Goal: Task Accomplishment & Management: Complete application form

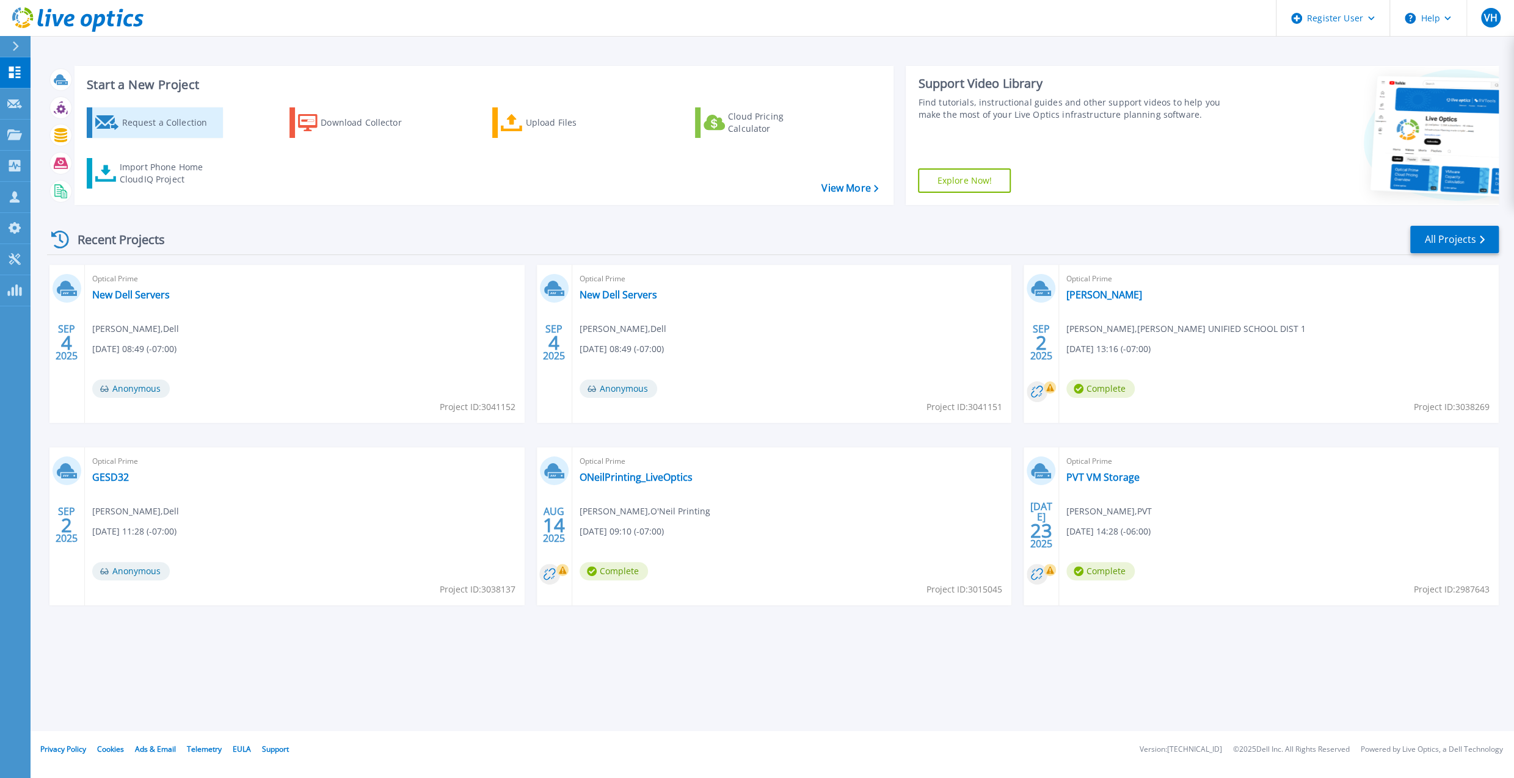
click at [163, 112] on div "Request a Collection" at bounding box center [170, 123] width 98 height 24
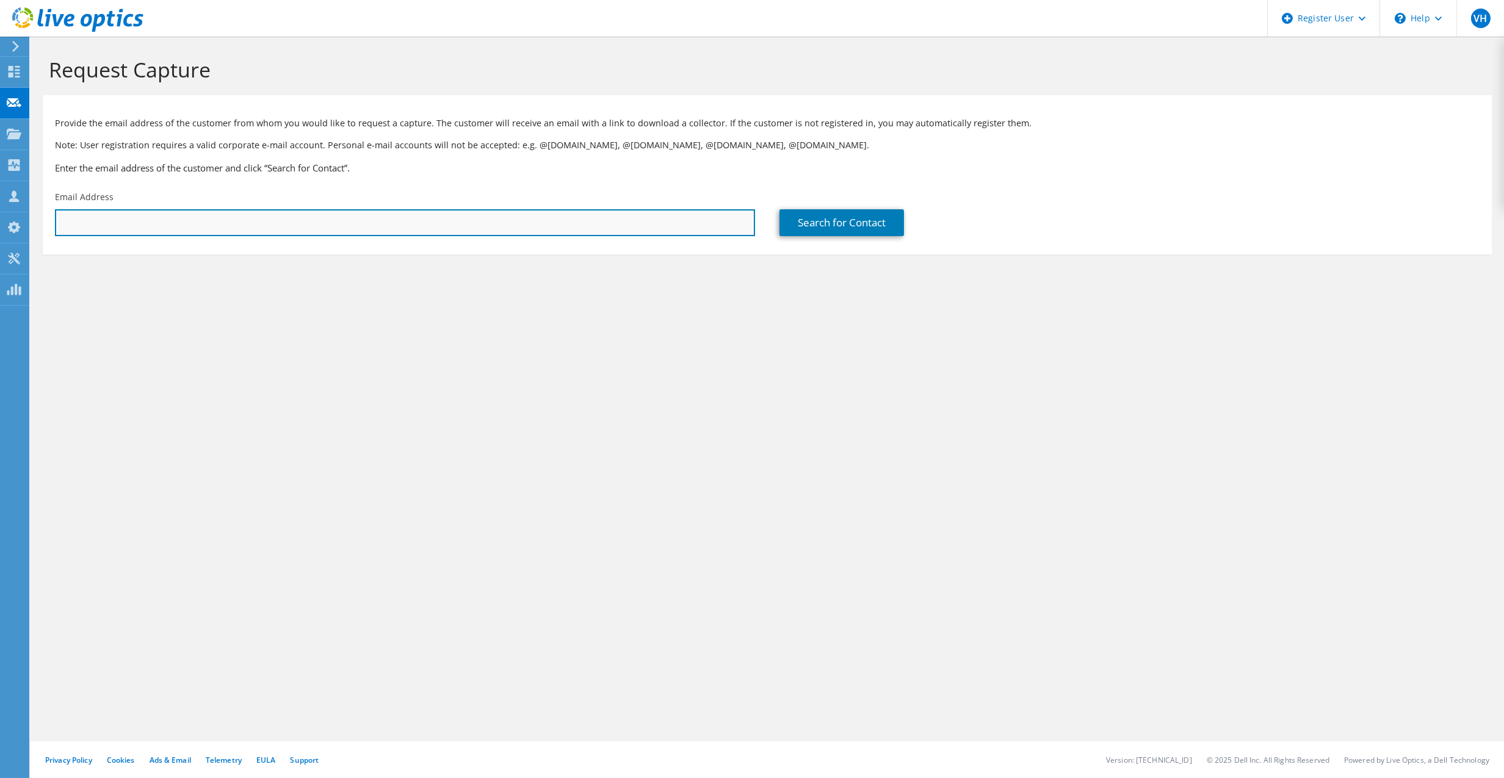
paste input "rmask@balsz.org"
type input "rmask@balsz.org"
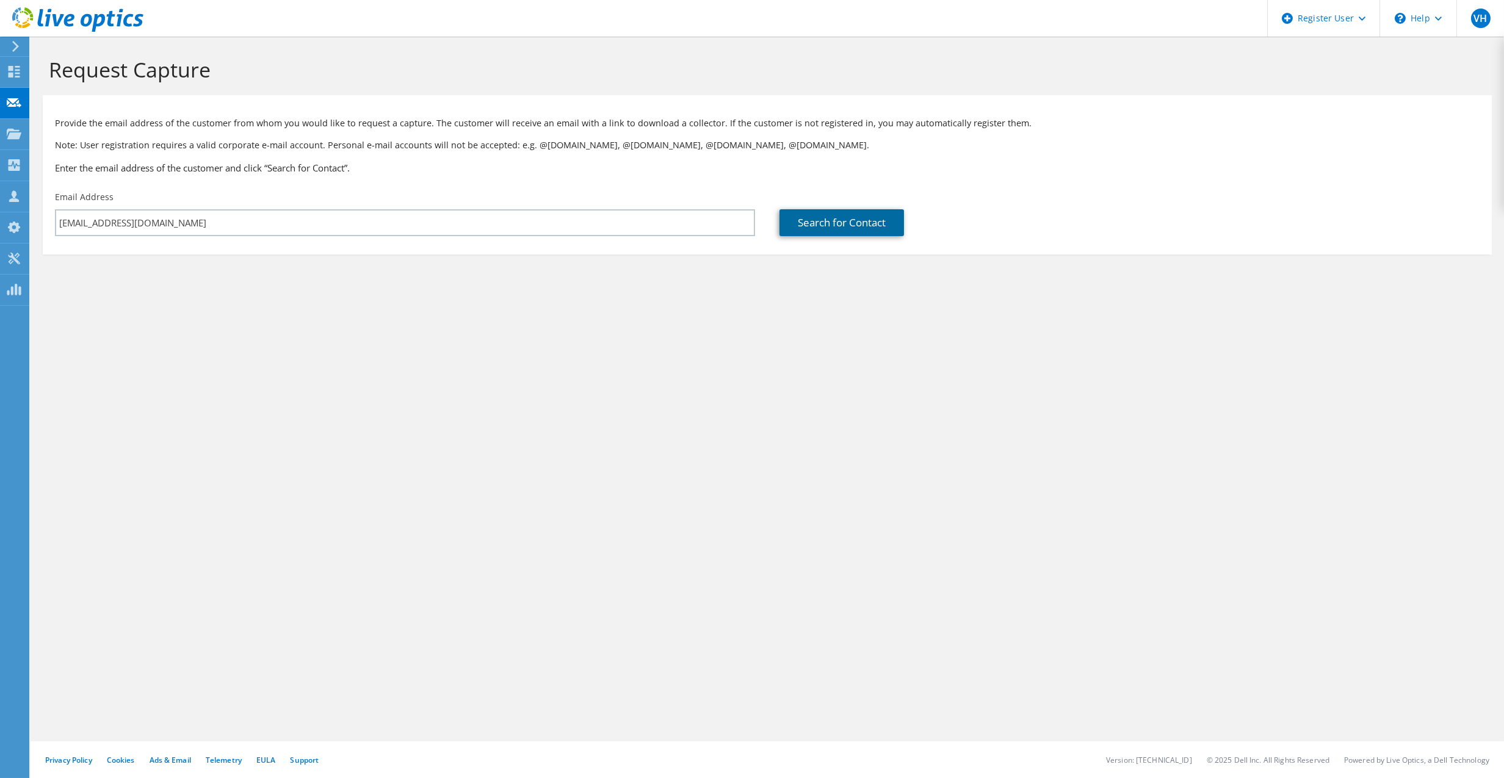
click at [833, 223] on link "Search for Contact" at bounding box center [842, 222] width 125 height 27
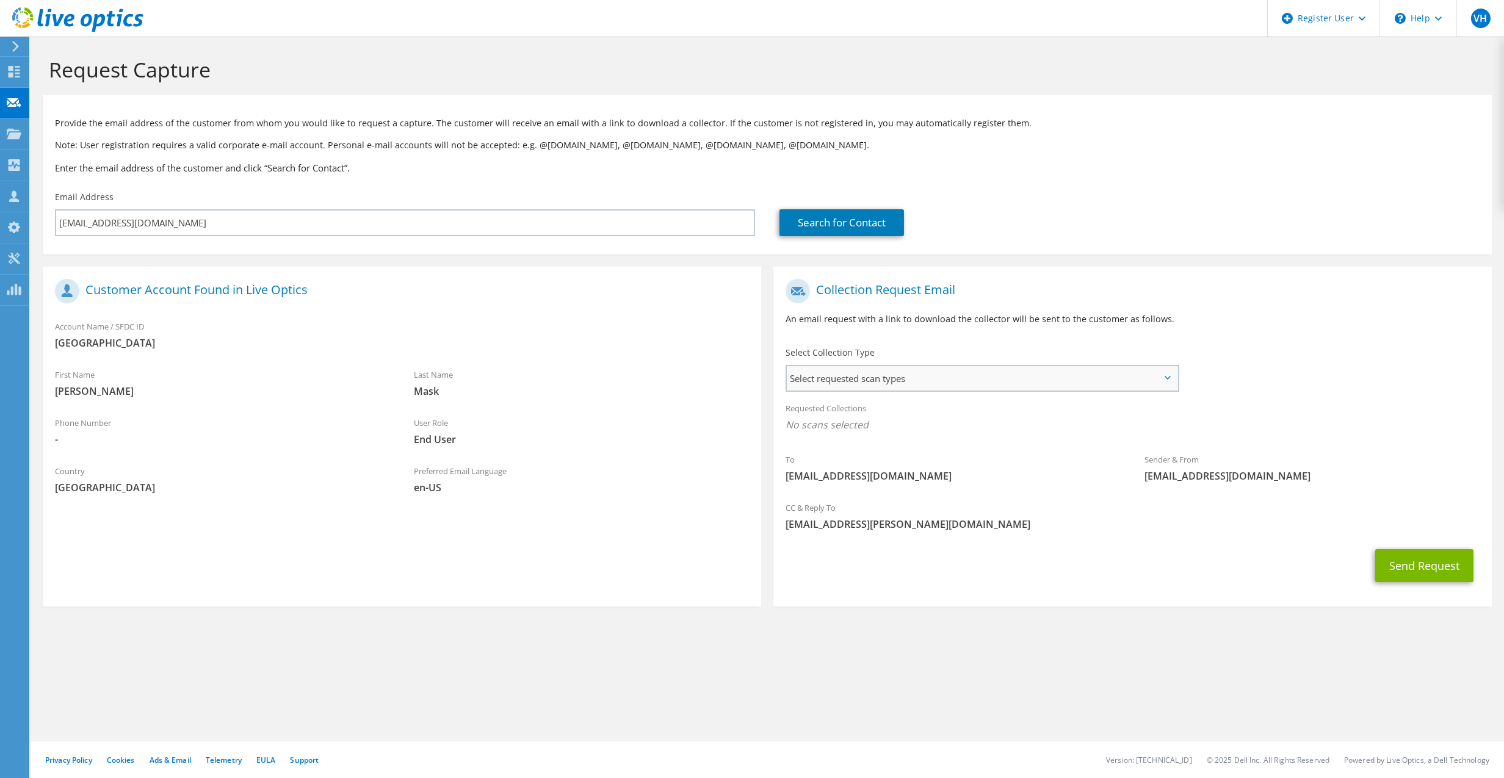
click at [954, 379] on span "Select requested scan types" at bounding box center [982, 378] width 391 height 24
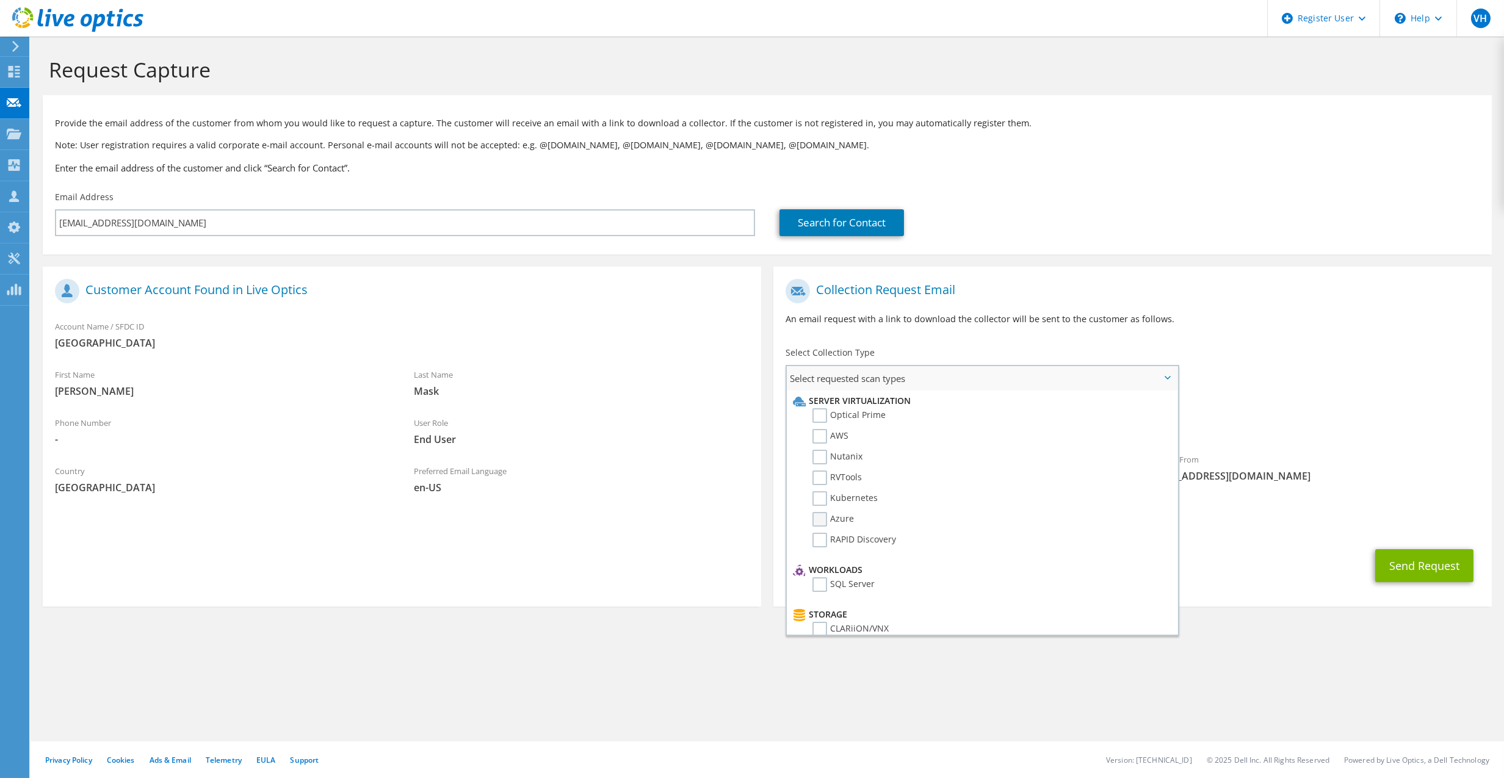
click at [822, 517] on label "Azure" at bounding box center [834, 519] width 42 height 15
click at [0, 0] on input "Azure" at bounding box center [0, 0] width 0 height 0
click at [1347, 326] on p "An email request with a link to download the collector will be sent to the cust…" at bounding box center [1133, 319] width 694 height 13
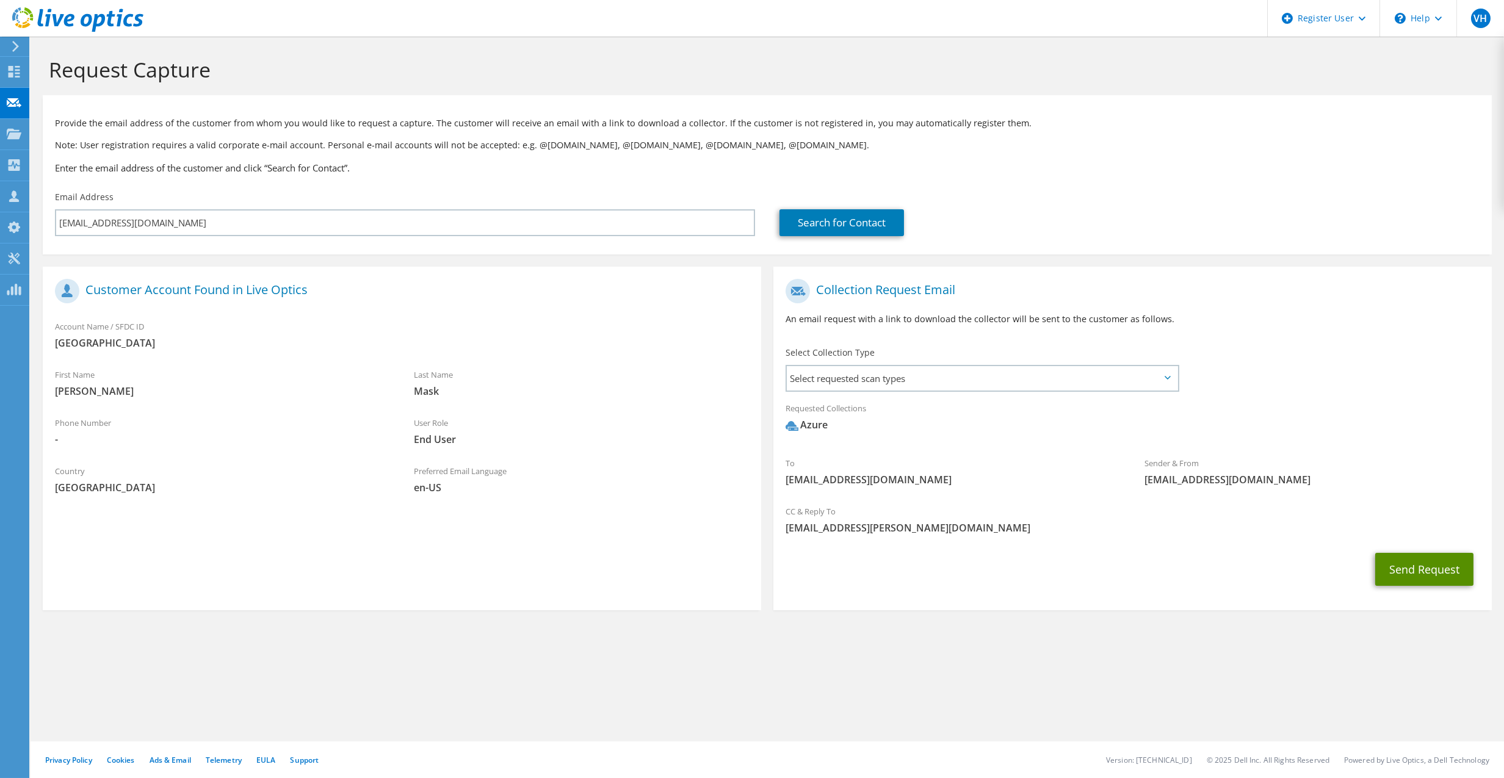
click at [1420, 578] on button "Send Request" at bounding box center [1425, 569] width 98 height 33
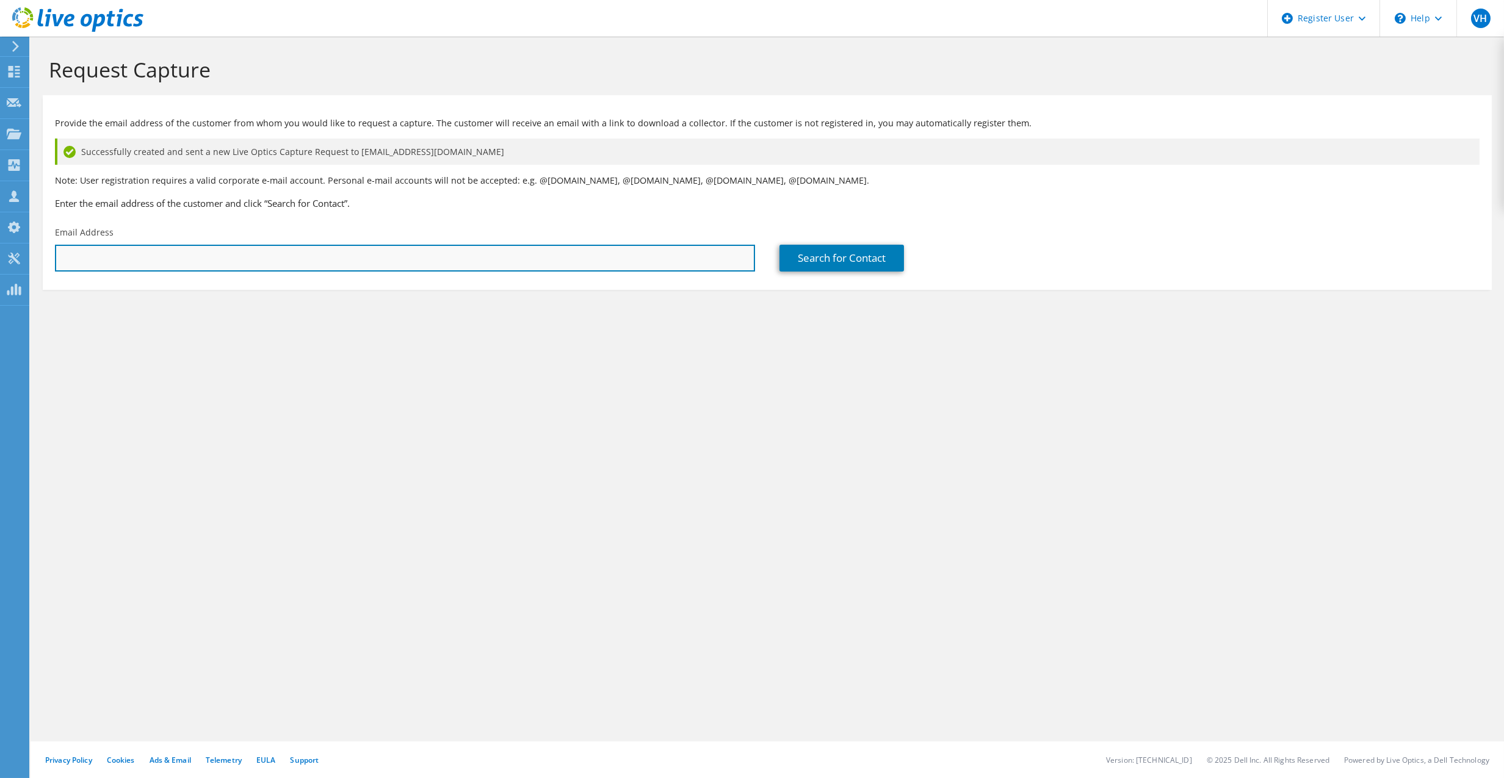
paste input "[EMAIL_ADDRESS][DOMAIN_NAME]"
type input "[EMAIL_ADDRESS][DOMAIN_NAME]"
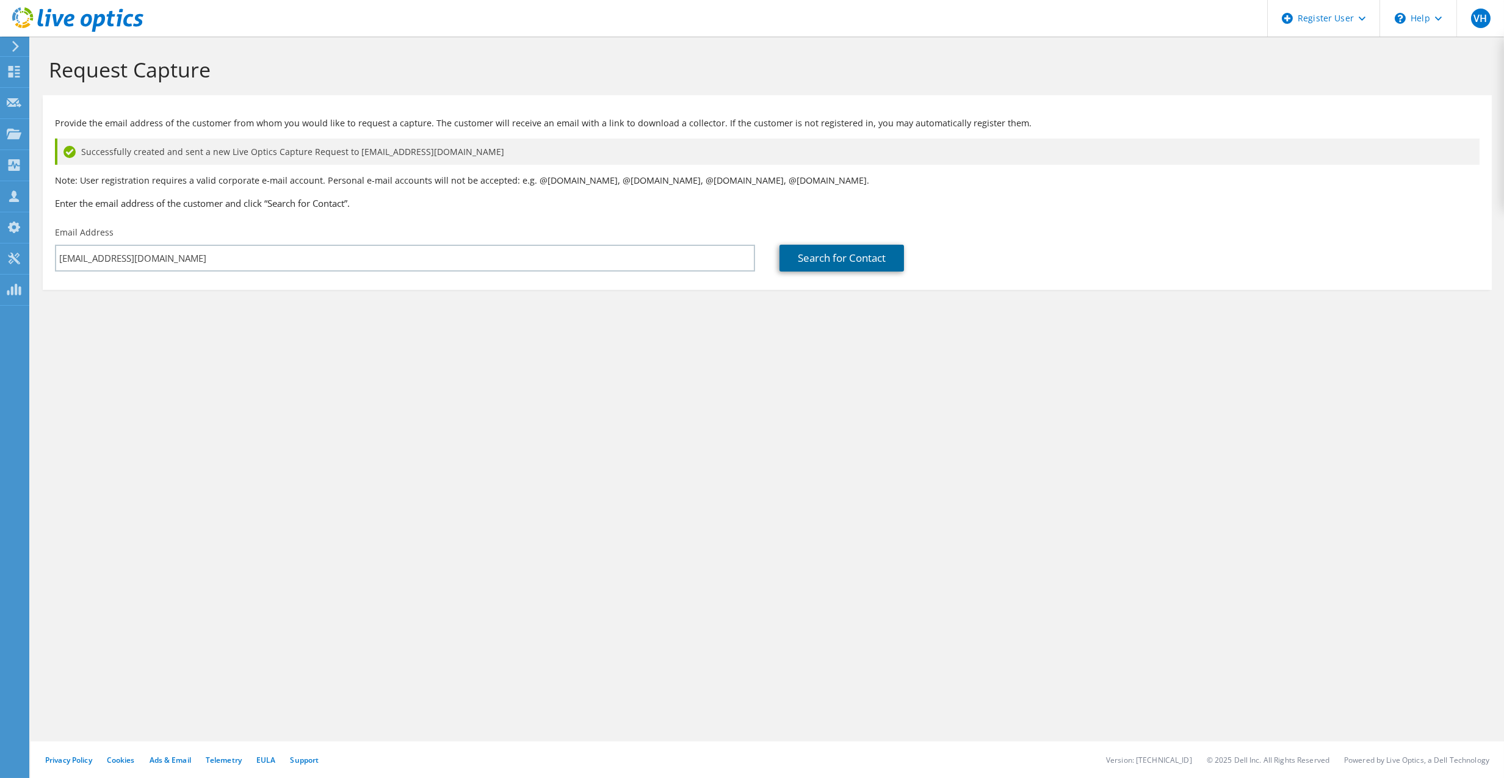
click at [829, 262] on link "Search for Contact" at bounding box center [842, 258] width 125 height 27
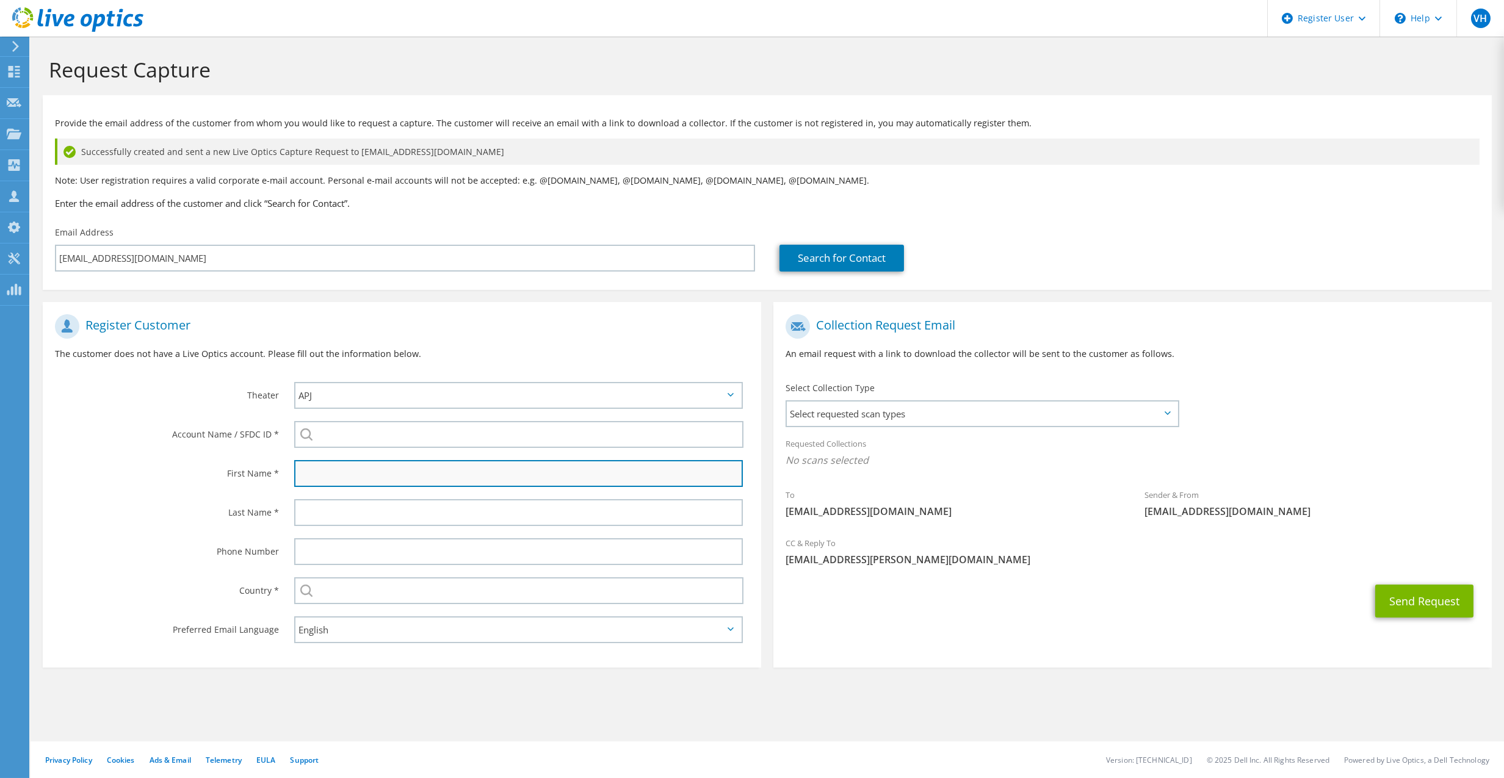
click at [332, 478] on input "text" at bounding box center [518, 473] width 449 height 27
type input "Karen"
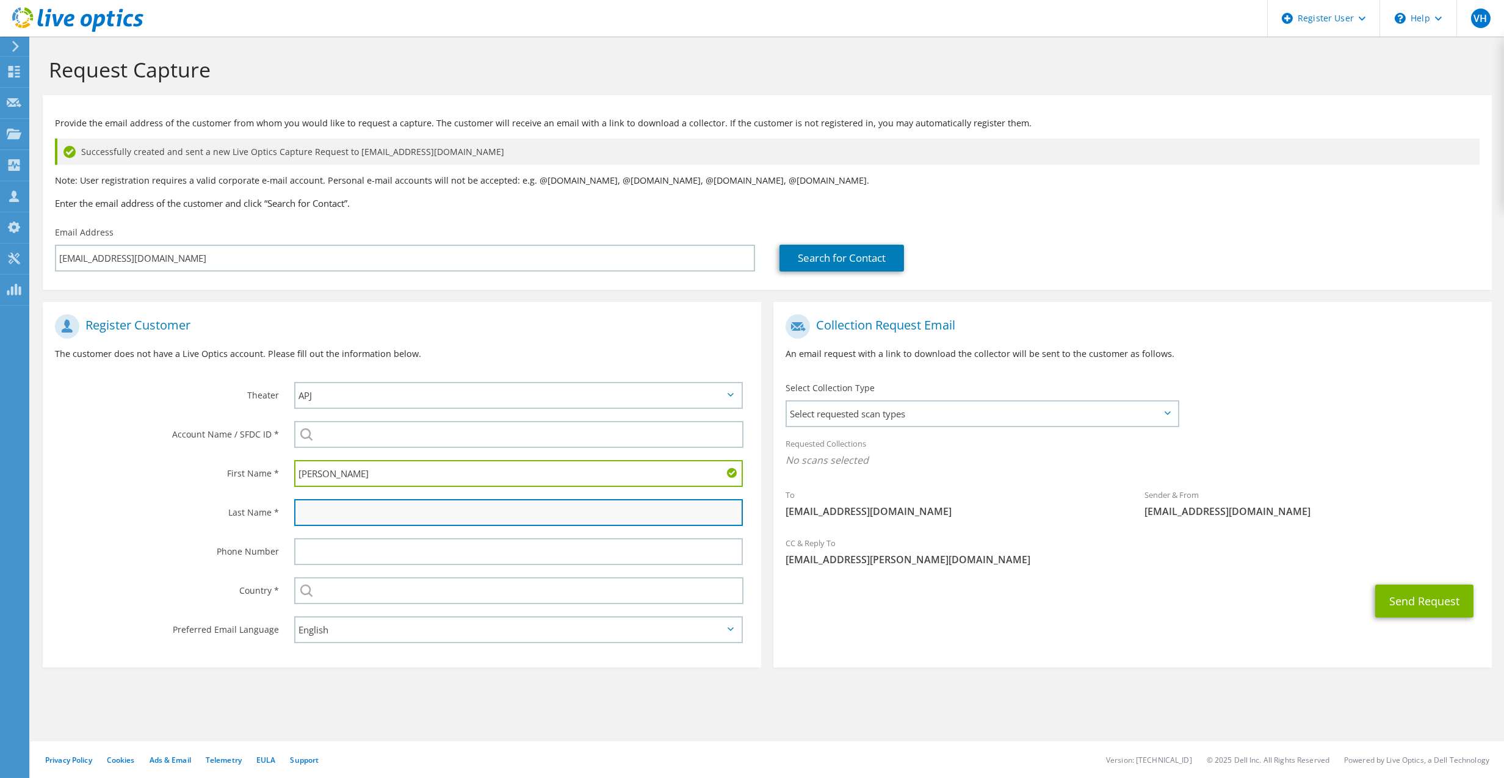
click at [532, 512] on input "text" at bounding box center [518, 512] width 449 height 27
type input "Montalvo"
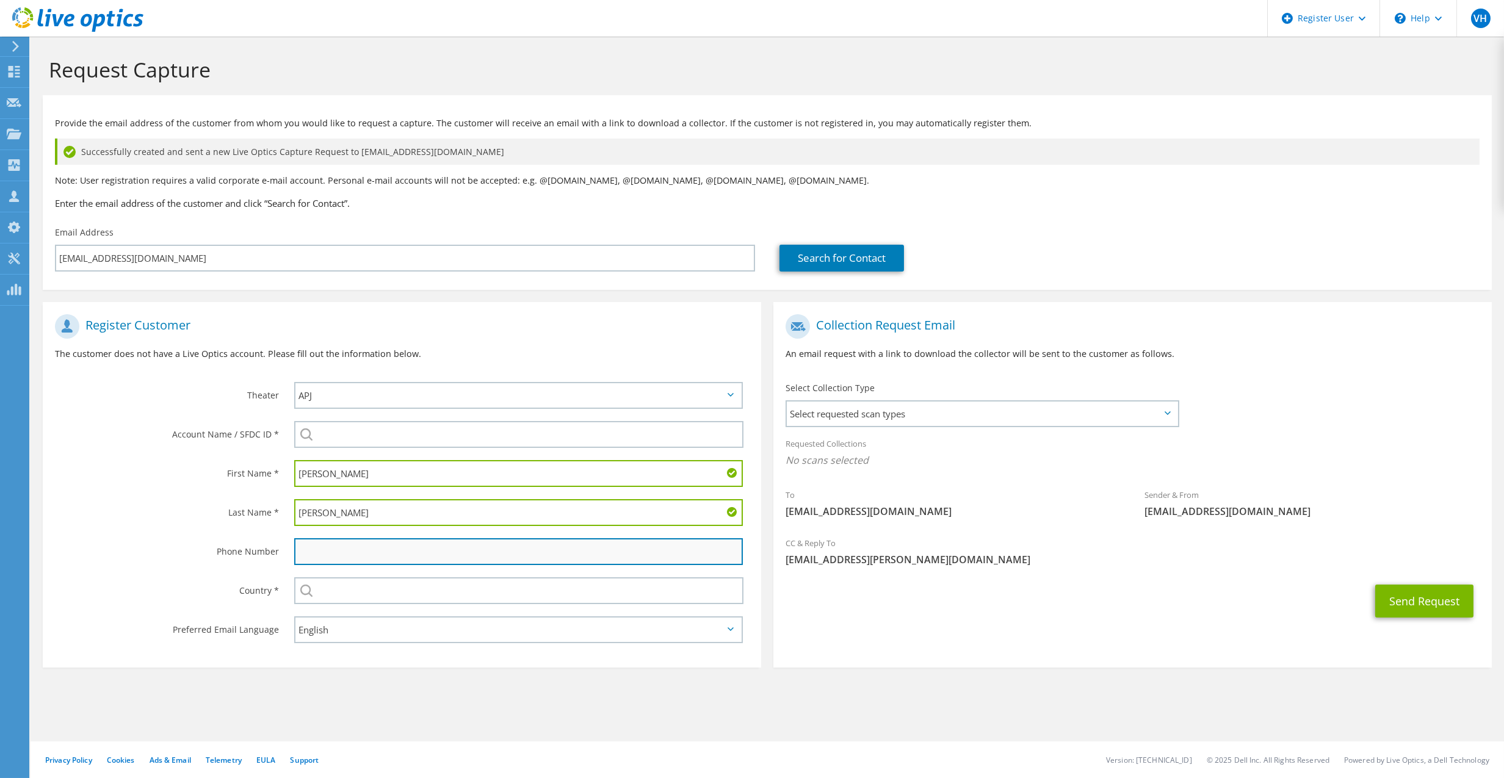
click at [440, 564] on input "text" at bounding box center [518, 552] width 449 height 27
click at [683, 349] on p "The customer does not have a Live Optics account. Please fill out the informati…" at bounding box center [402, 353] width 694 height 13
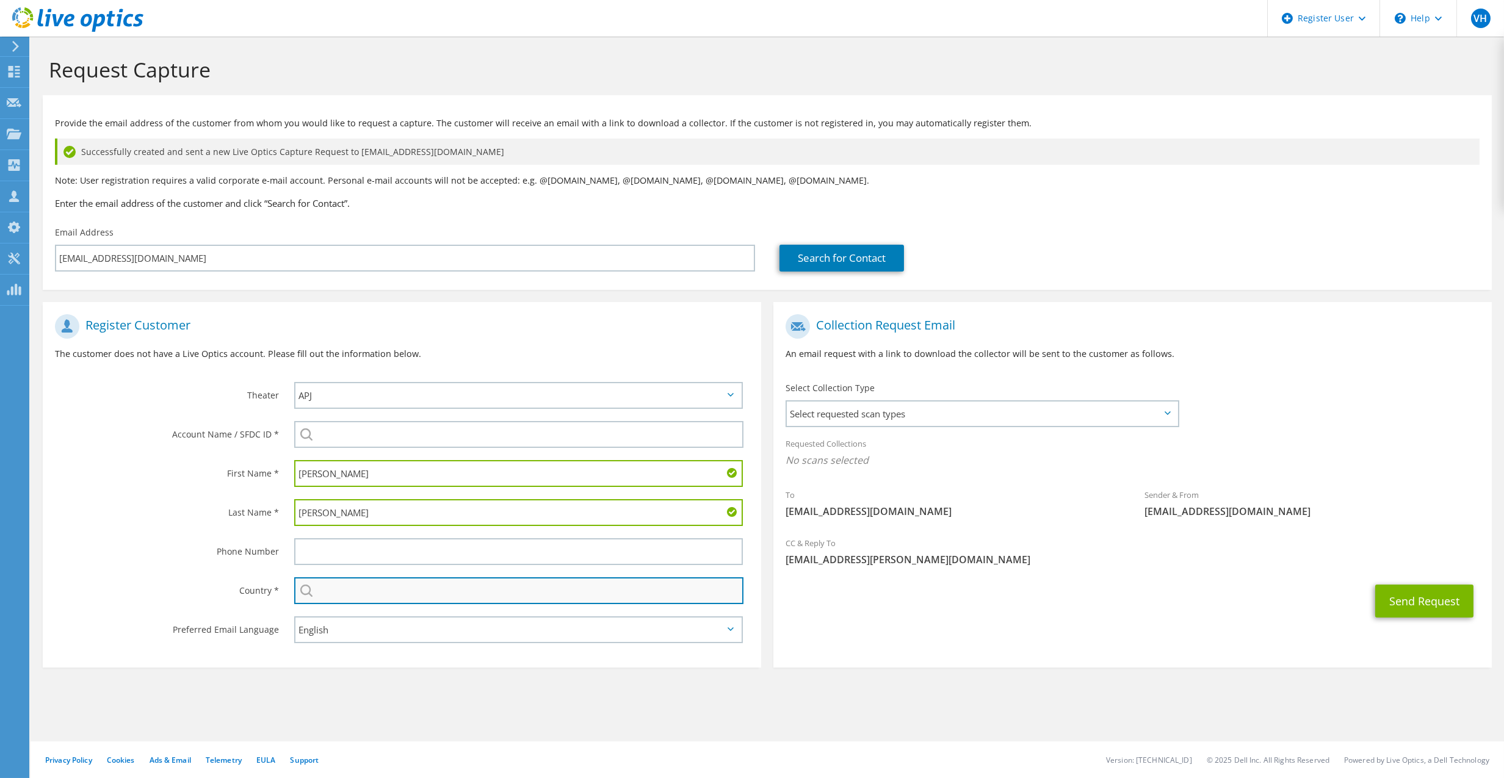
click at [369, 591] on input "text" at bounding box center [518, 591] width 449 height 27
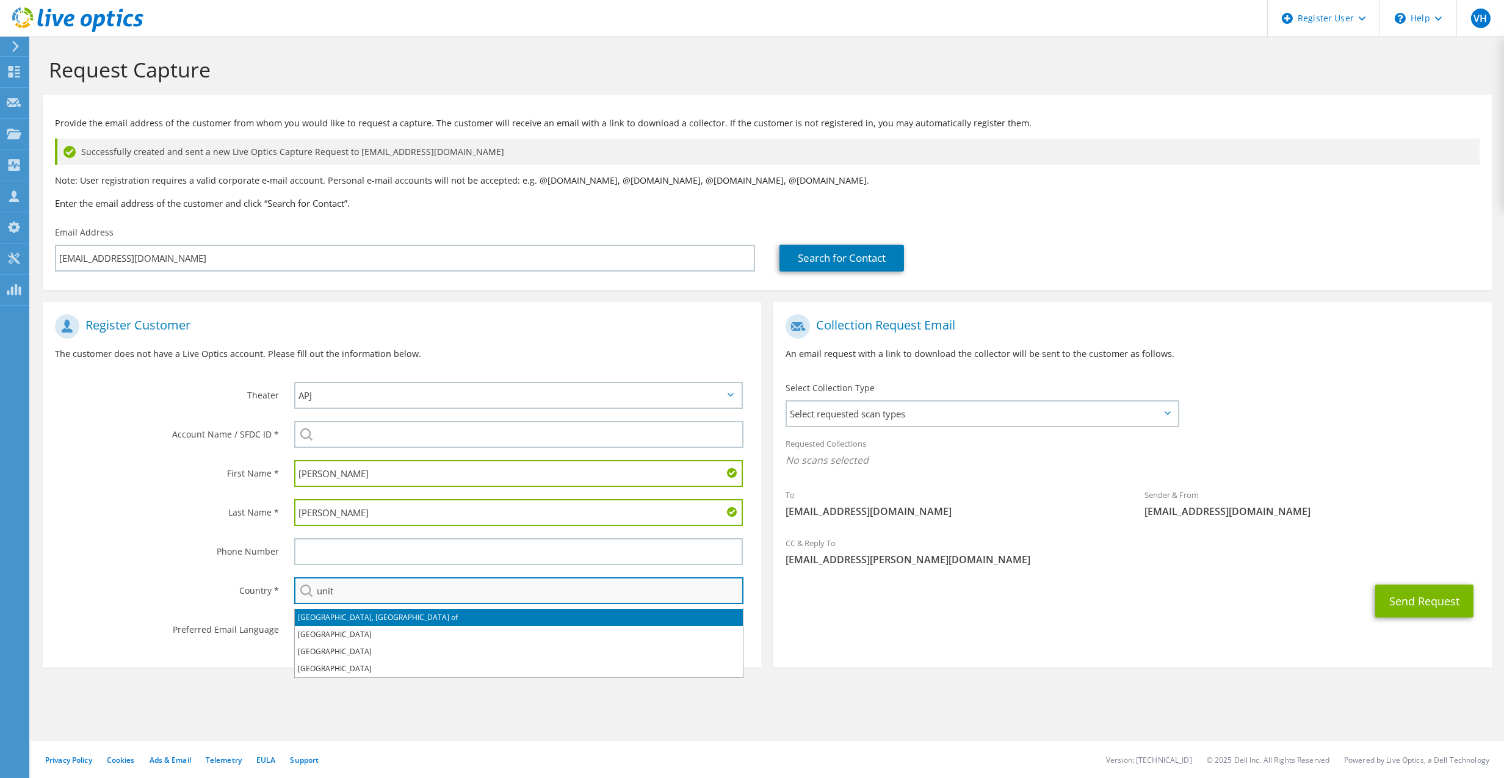
type input "[GEOGRAPHIC_DATA]"
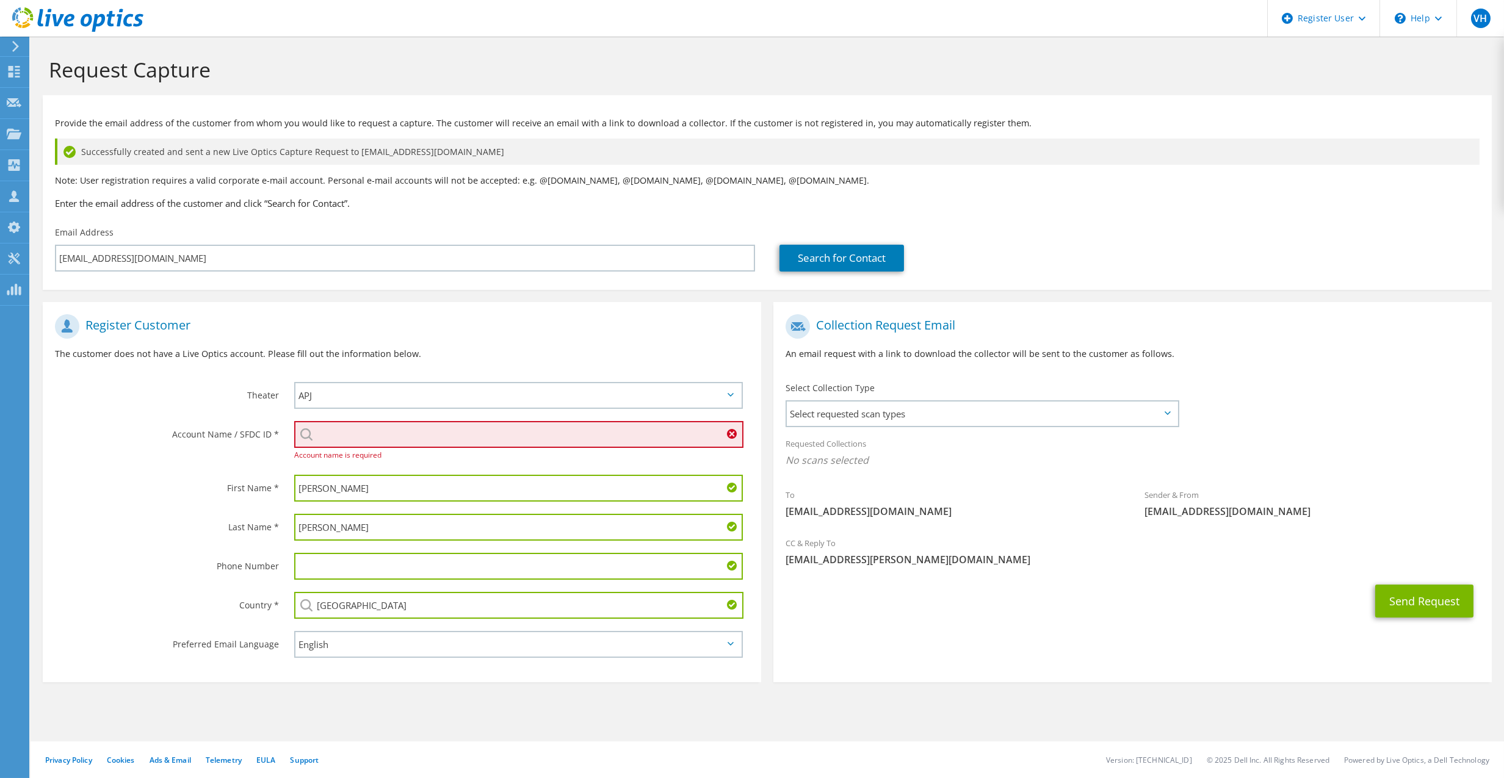
click at [408, 438] on input "search" at bounding box center [518, 434] width 449 height 27
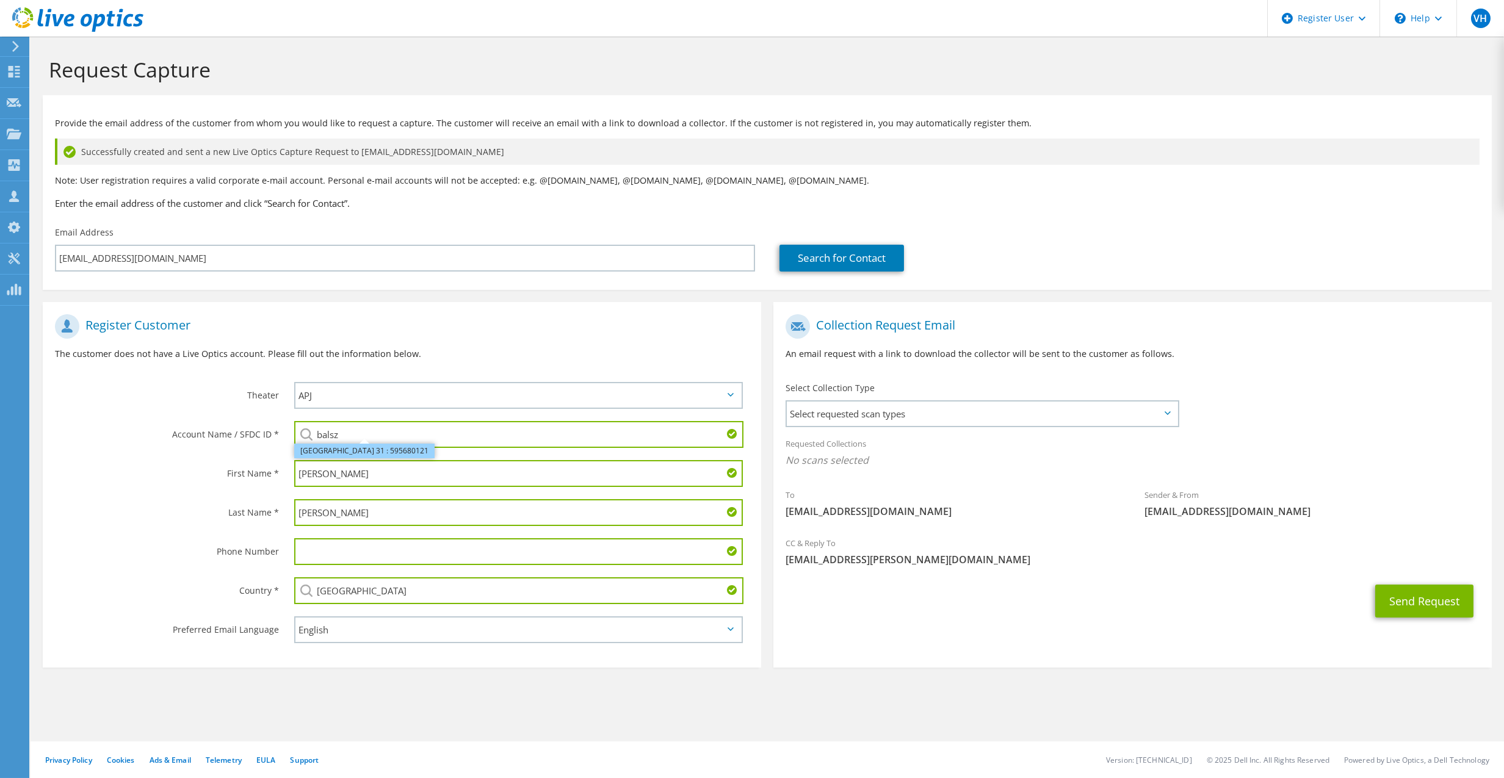
click at [435, 446] on li "BALSZ ELEM SCHOOL DISTRICT 31 : 595680121" at bounding box center [364, 451] width 140 height 15
type input "BALSZ ELEM SCHOOL DISTRICT 31 : 595680121"
click at [1049, 418] on span "Select requested scan types" at bounding box center [982, 414] width 391 height 24
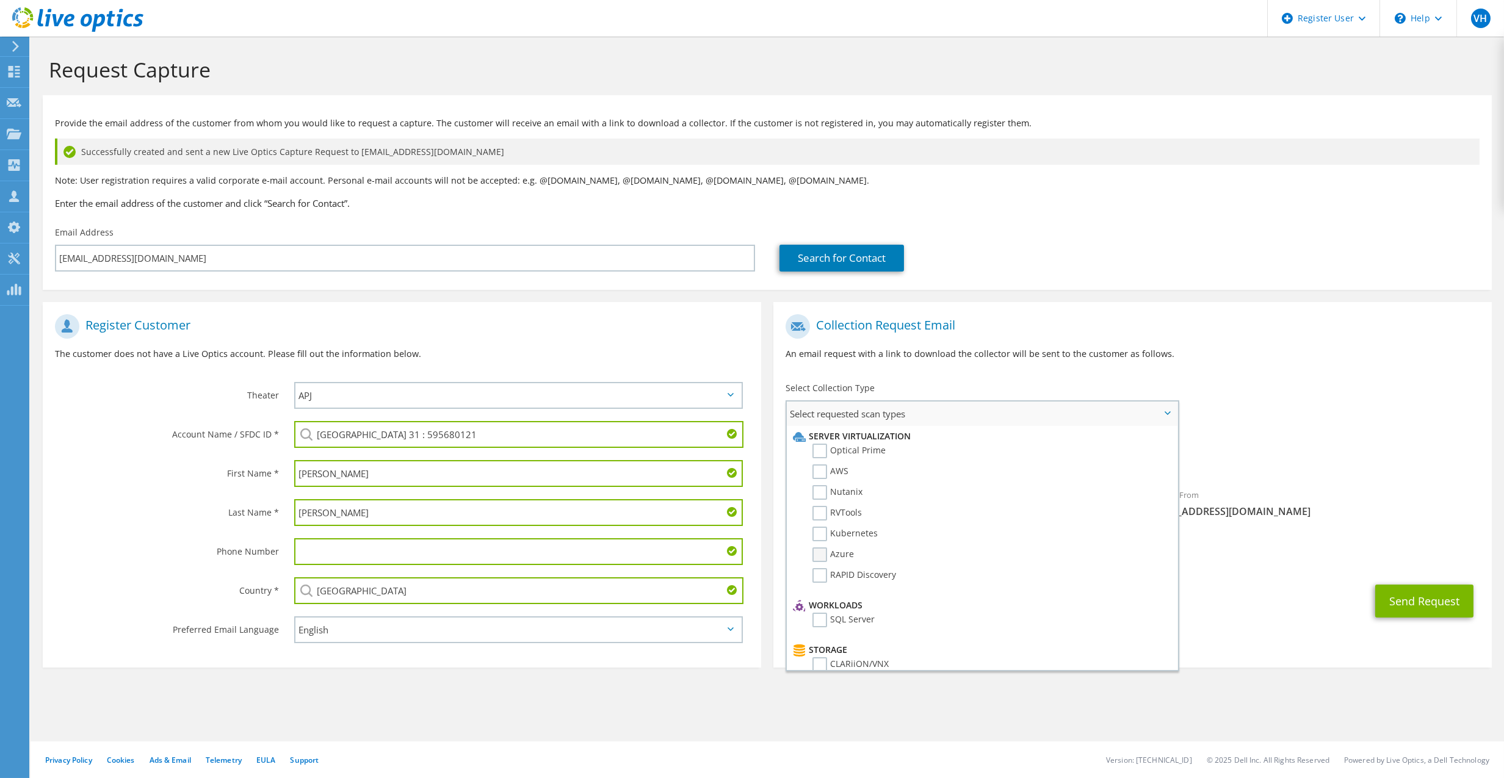
click at [819, 556] on label "Azure" at bounding box center [834, 555] width 42 height 15
click at [0, 0] on input "Azure" at bounding box center [0, 0] width 0 height 0
click at [1367, 393] on div "To KMontalvo@balsz.org Sender & From liveoptics@liveoptics.com" at bounding box center [1133, 421] width 719 height 226
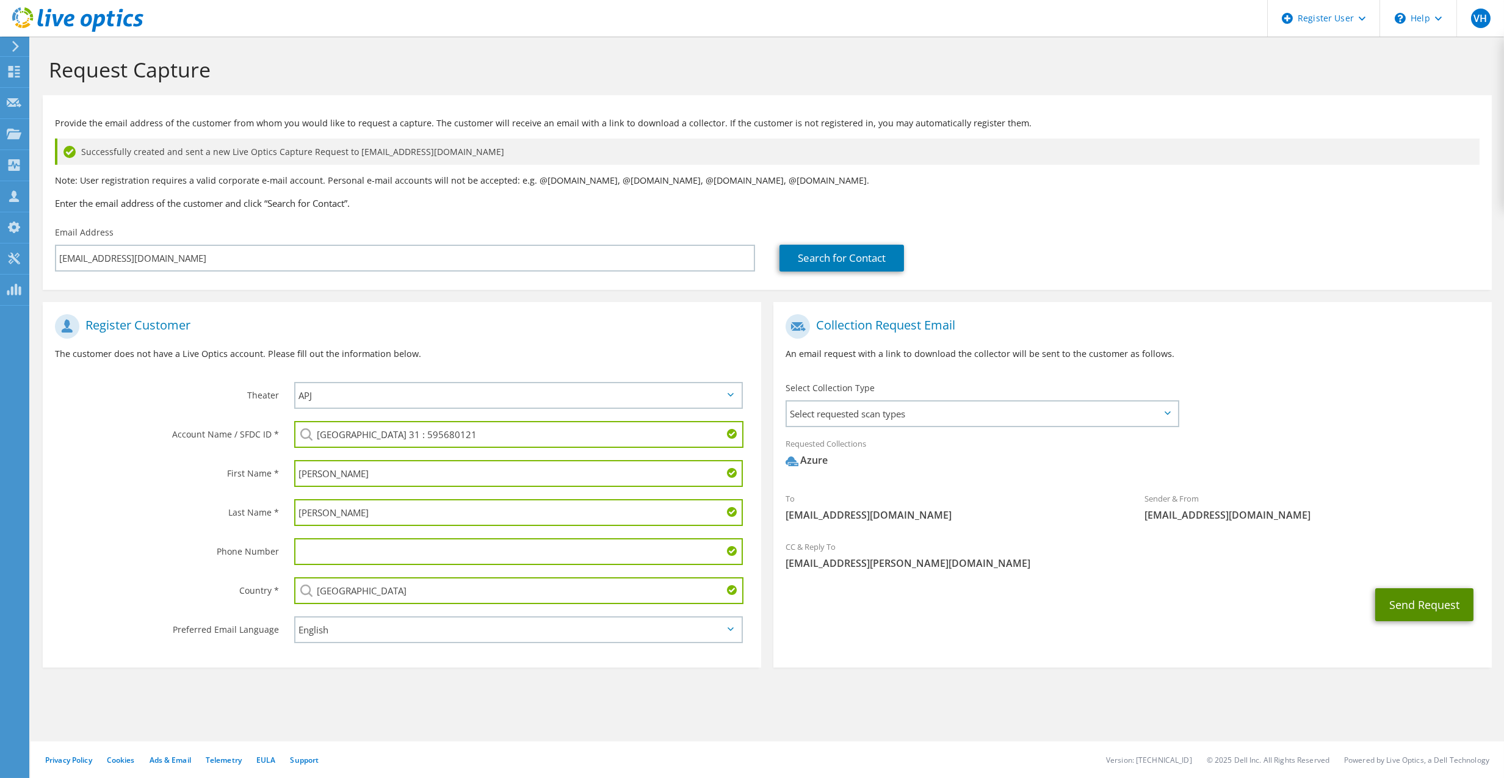
click at [1410, 606] on button "Send Request" at bounding box center [1425, 605] width 98 height 33
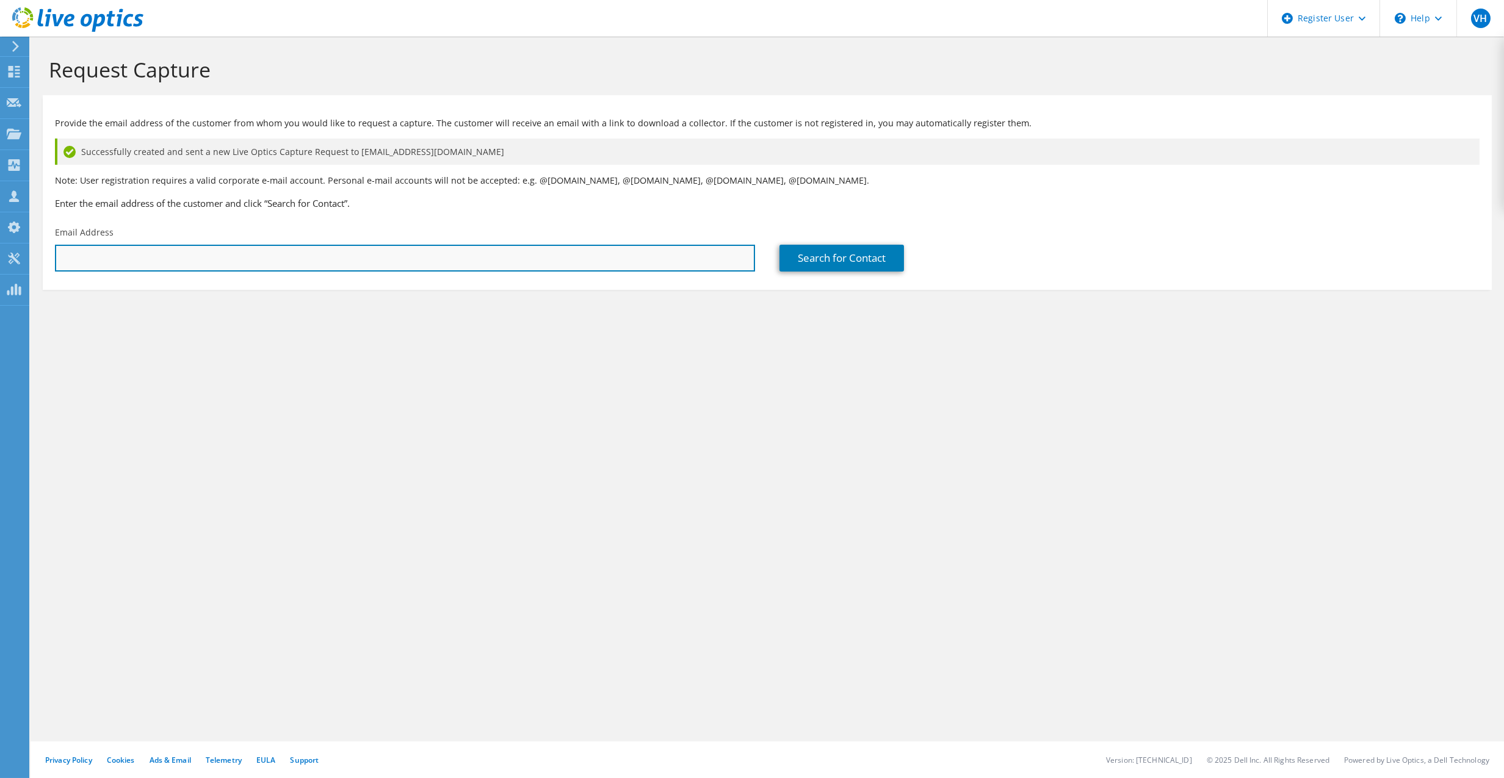
paste input "[EMAIL_ADDRESS][DOMAIN_NAME]"
type input "[EMAIL_ADDRESS][DOMAIN_NAME]"
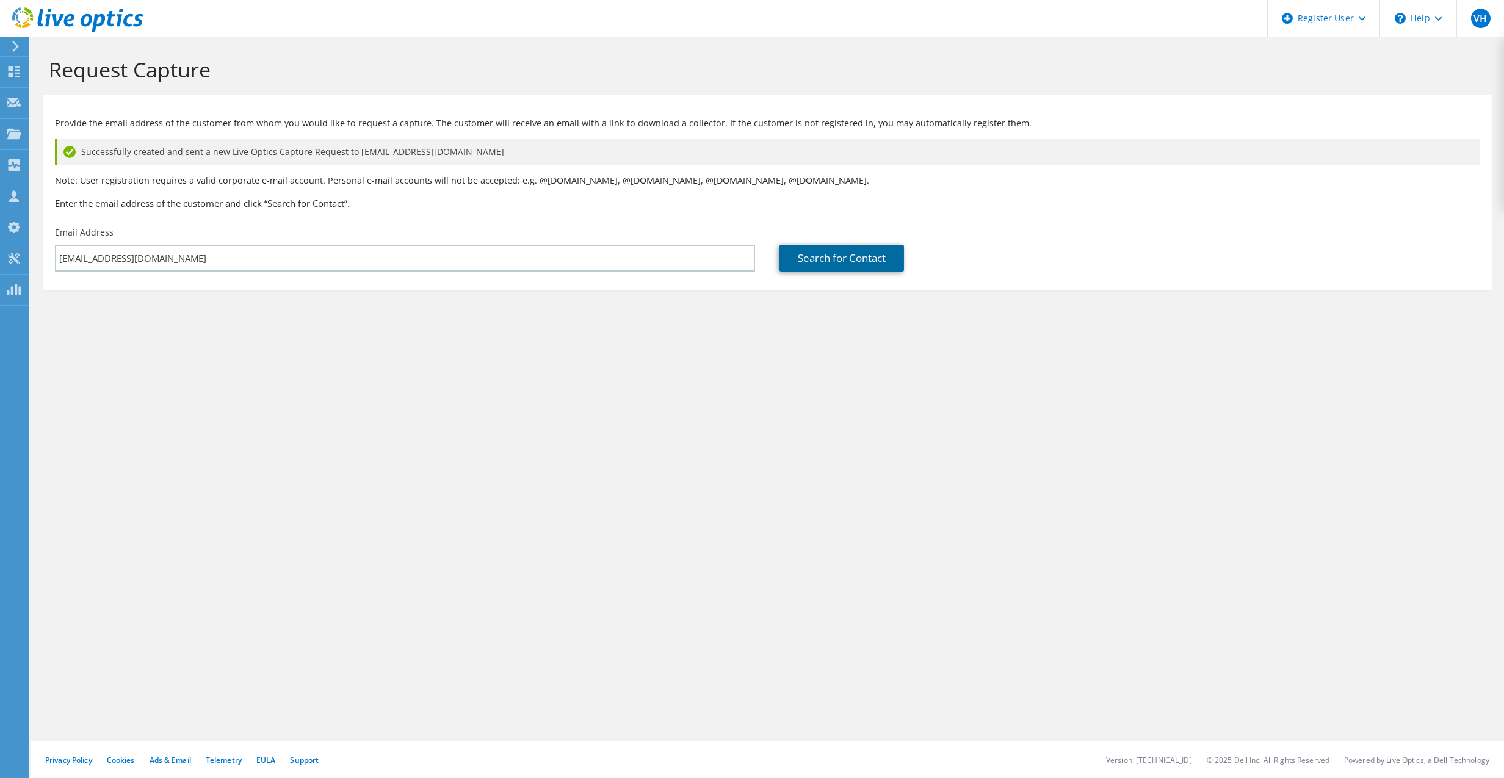
click at [835, 253] on link "Search for Contact" at bounding box center [842, 258] width 125 height 27
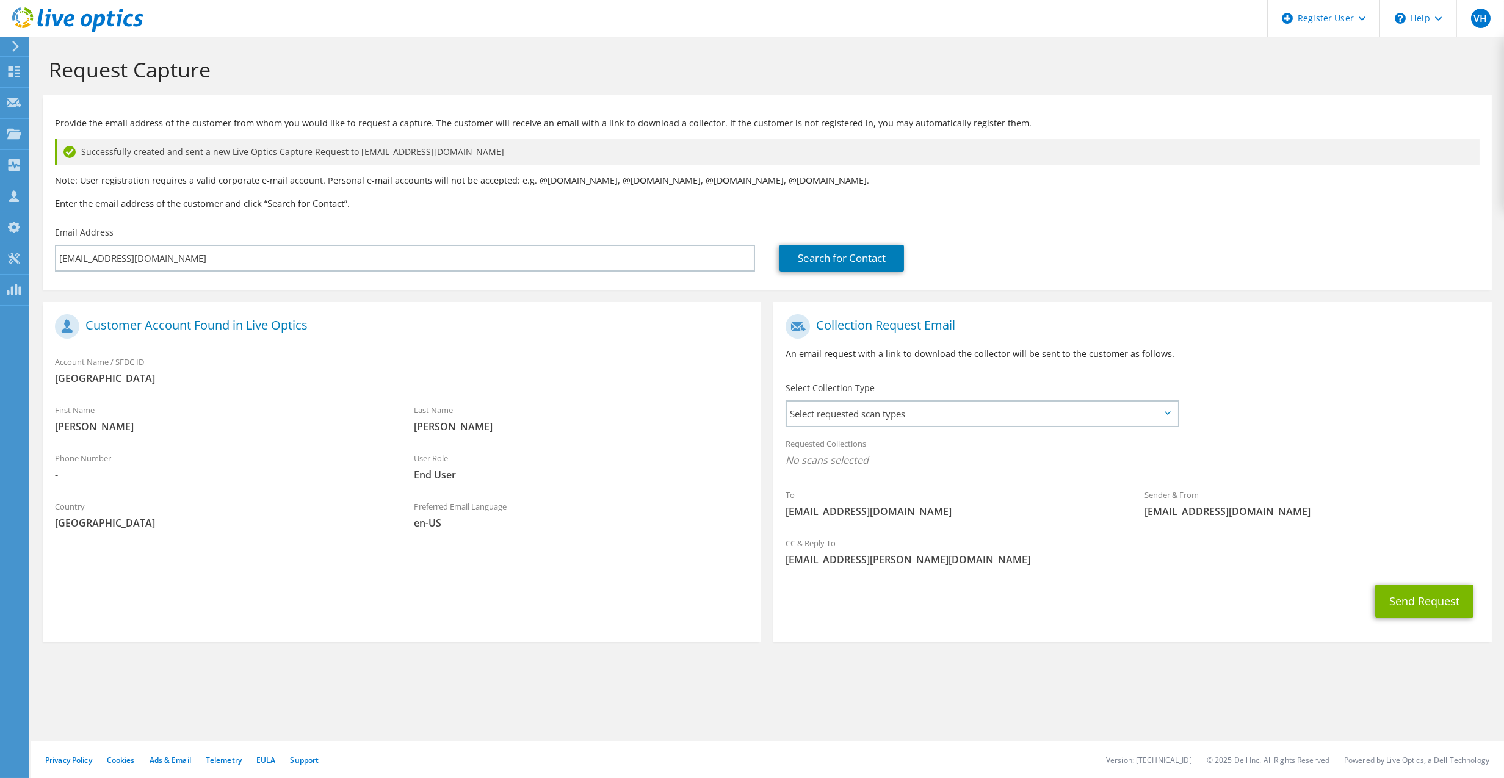
click at [948, 428] on div "Select Collection Type Select requested scan types Server Virtualization Optica…" at bounding box center [983, 403] width 419 height 55
click at [947, 421] on span "Select requested scan types" at bounding box center [982, 414] width 391 height 24
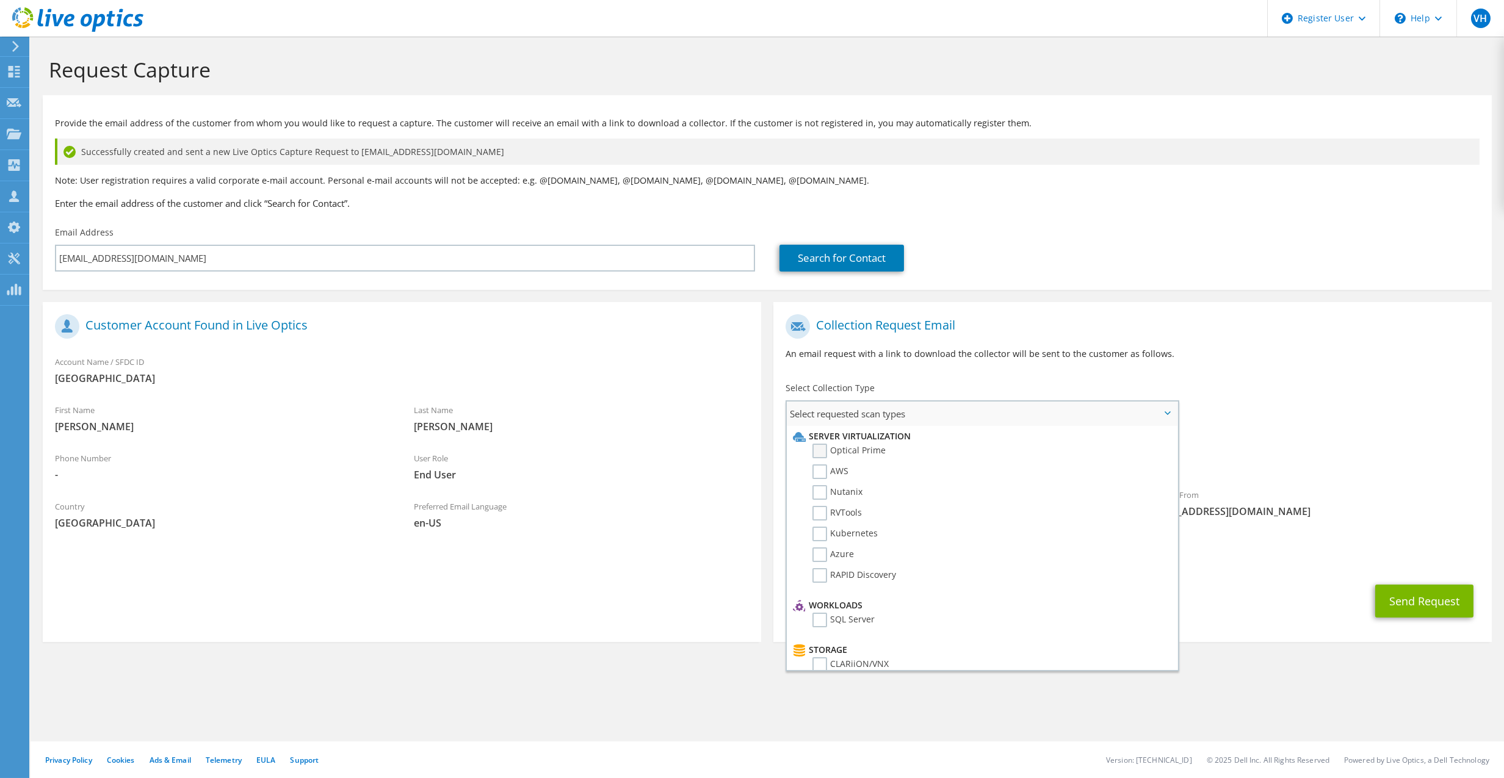
click at [820, 452] on label "Optical Prime" at bounding box center [849, 451] width 73 height 15
click at [0, 0] on input "Optical Prime" at bounding box center [0, 0] width 0 height 0
click at [1425, 607] on button "Send Request" at bounding box center [1425, 605] width 98 height 33
